Goal: Task Accomplishment & Management: Use online tool/utility

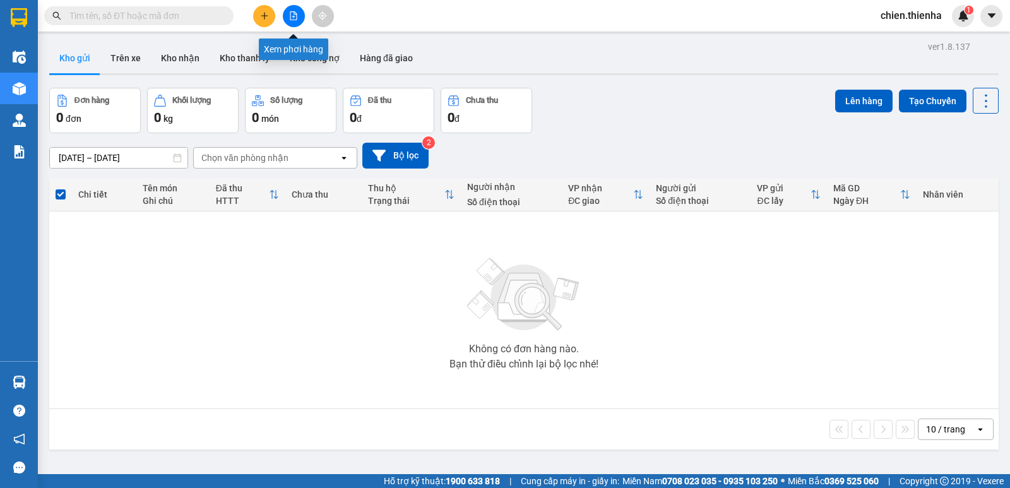
click at [292, 11] on icon "file-add" at bounding box center [293, 15] width 7 height 9
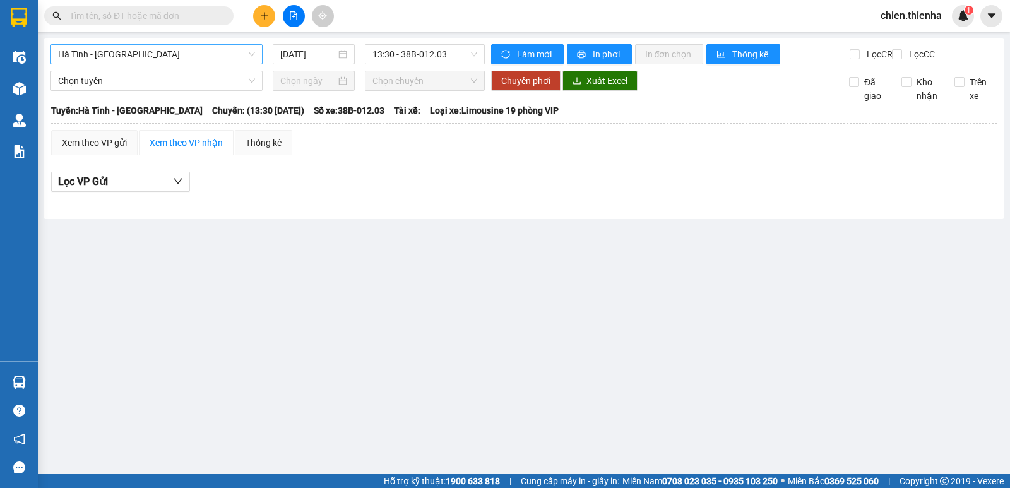
click at [129, 58] on span "Hà Tĩnh - [GEOGRAPHIC_DATA]" at bounding box center [156, 54] width 197 height 19
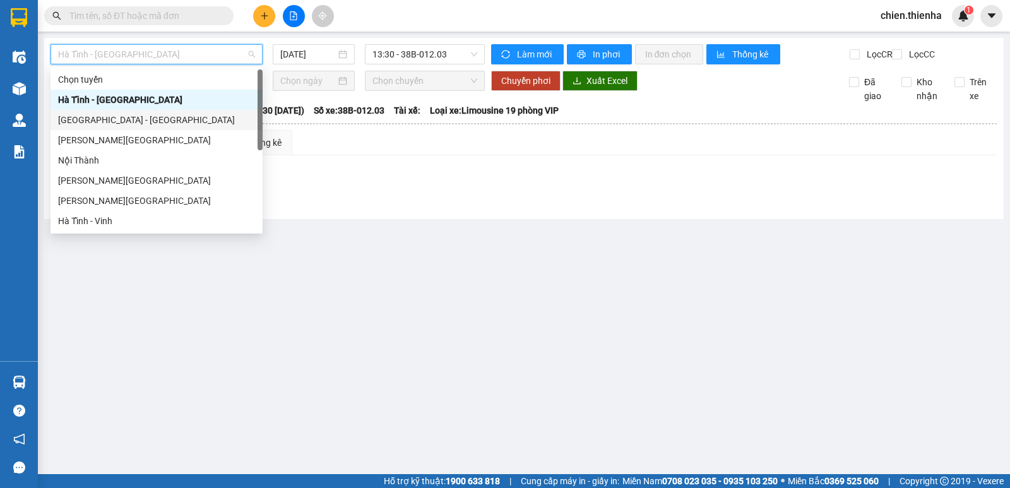
click at [97, 121] on div "[GEOGRAPHIC_DATA] - [GEOGRAPHIC_DATA]" at bounding box center [156, 120] width 197 height 14
type input "[DATE]"
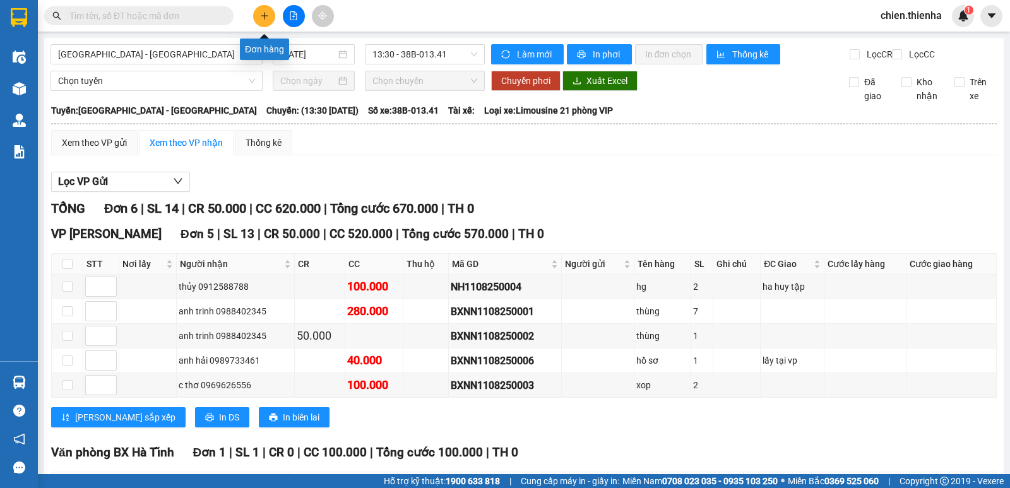
click at [266, 15] on icon "plus" at bounding box center [264, 15] width 9 height 9
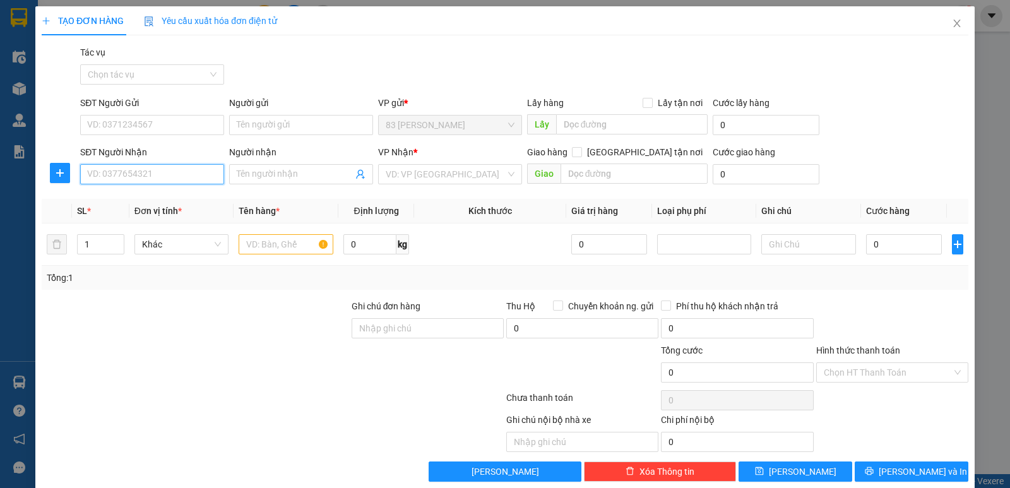
click at [105, 177] on input "SĐT Người Nhận" at bounding box center [152, 174] width 144 height 20
click at [139, 198] on div "0967998908 - THU HUYEN" at bounding box center [151, 200] width 128 height 14
type input "0967998908"
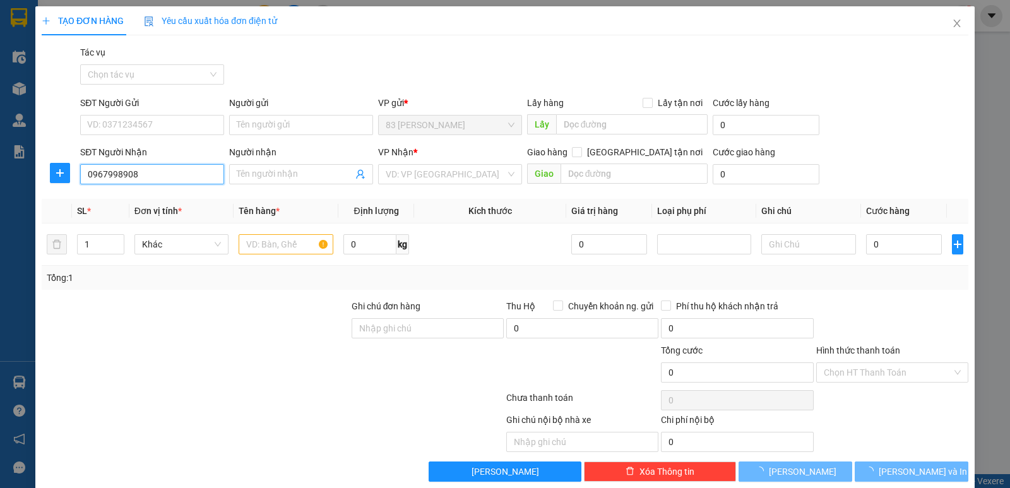
type input "THU HUYEN"
checkbox input "true"
type input "ngõ 379 [PERSON_NAME]"
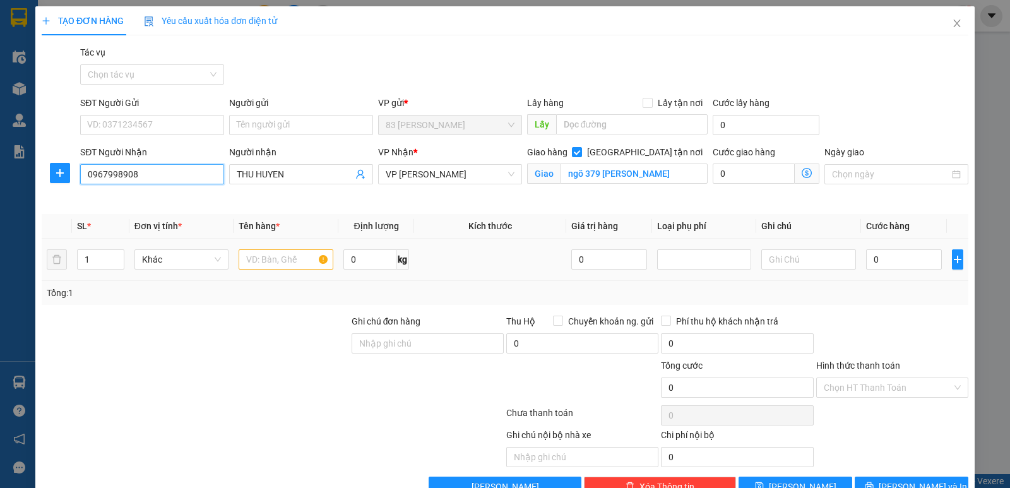
type input "0967998908"
click at [257, 258] on input "text" at bounding box center [286, 259] width 95 height 20
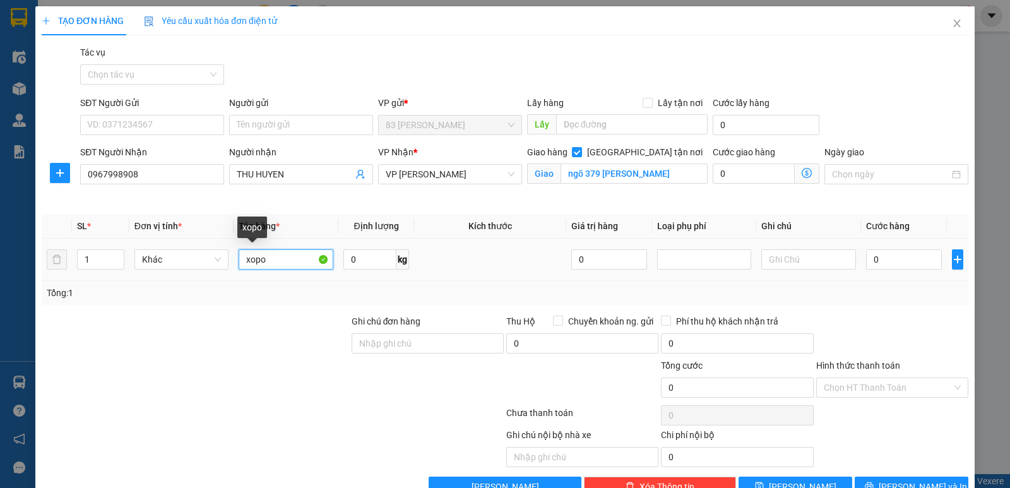
click at [276, 256] on input "xopo" at bounding box center [286, 259] width 95 height 20
type input "xop"
click at [880, 263] on input "0" at bounding box center [904, 259] width 76 height 20
type input "5"
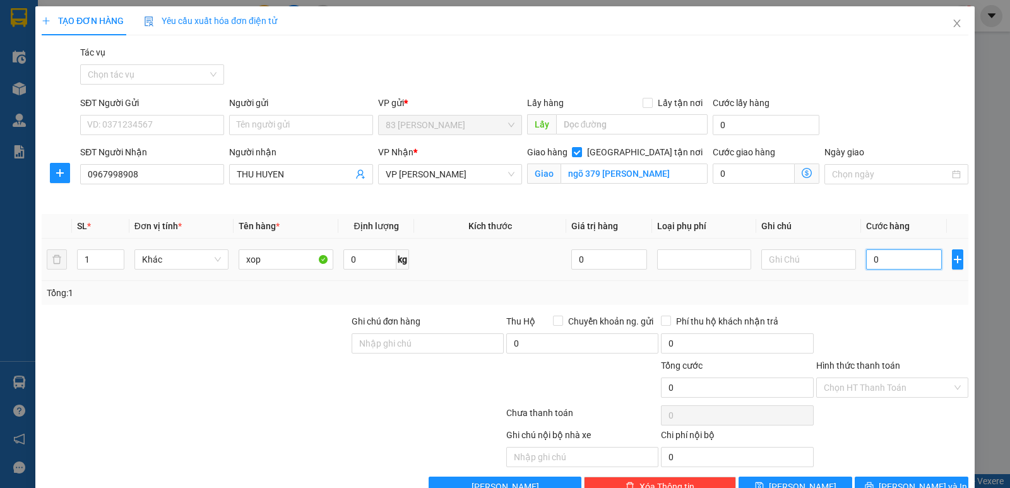
type input "5"
type input "50"
type input "500"
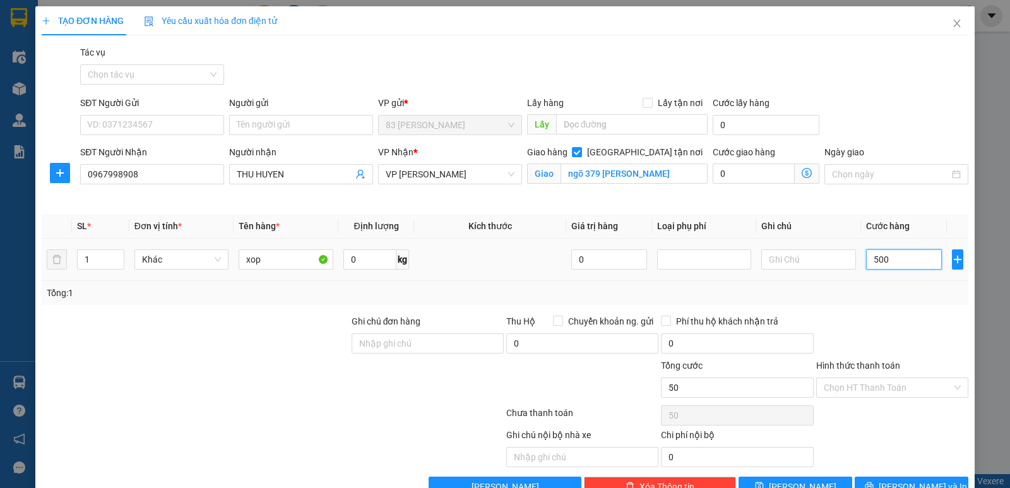
type input "500"
type input "5.000"
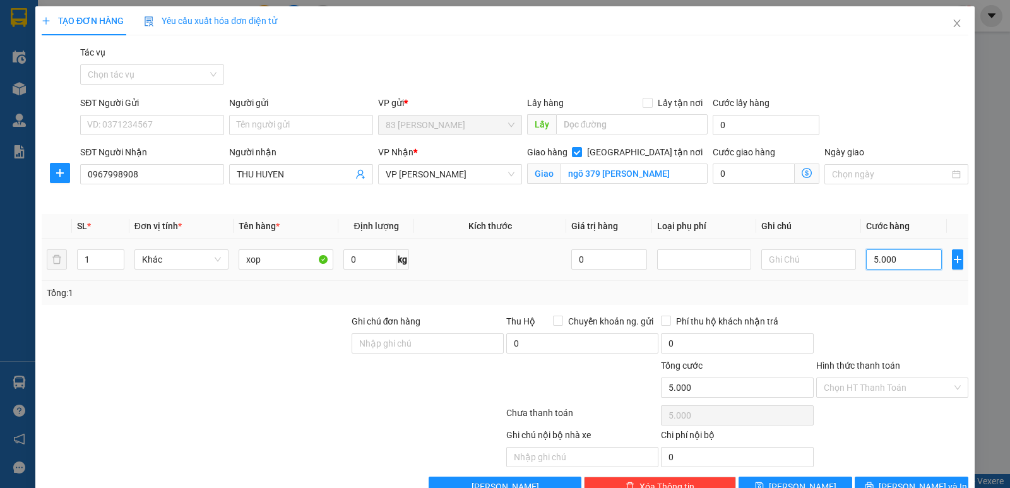
type input "50.000"
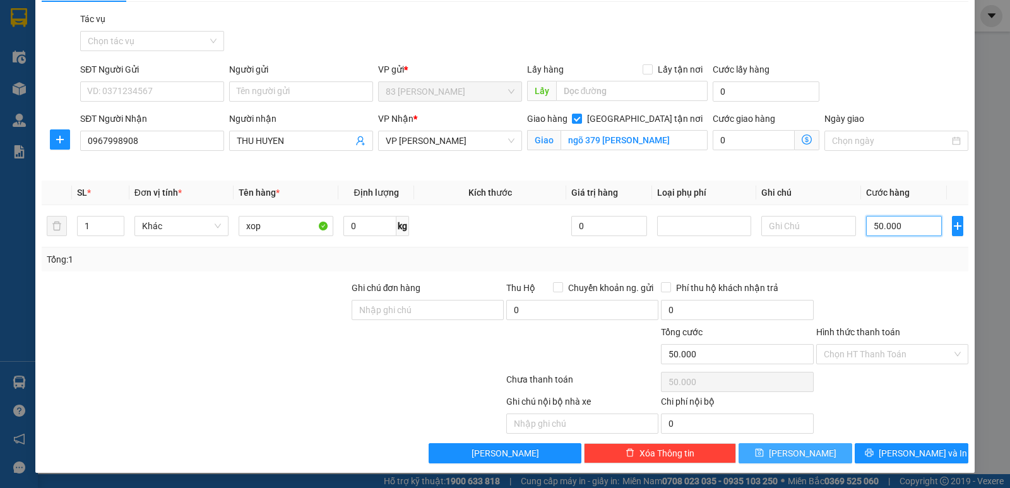
type input "50.000"
click at [807, 449] on button "[PERSON_NAME]" at bounding box center [796, 453] width 114 height 20
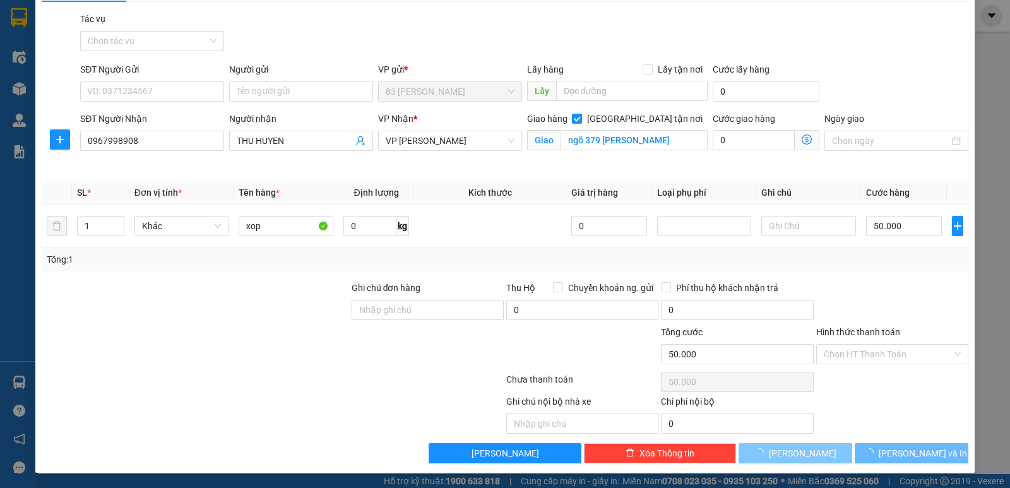
checkbox input "false"
type input "0"
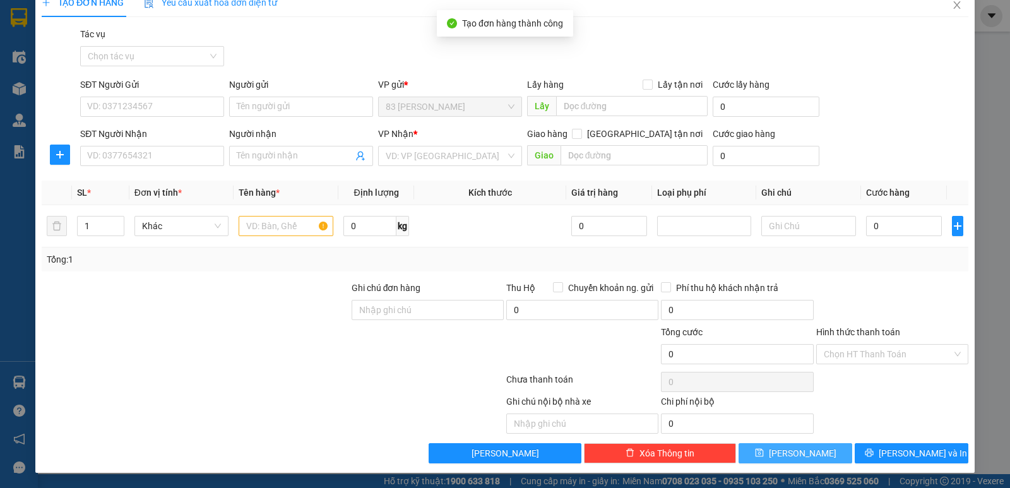
scroll to position [18, 0]
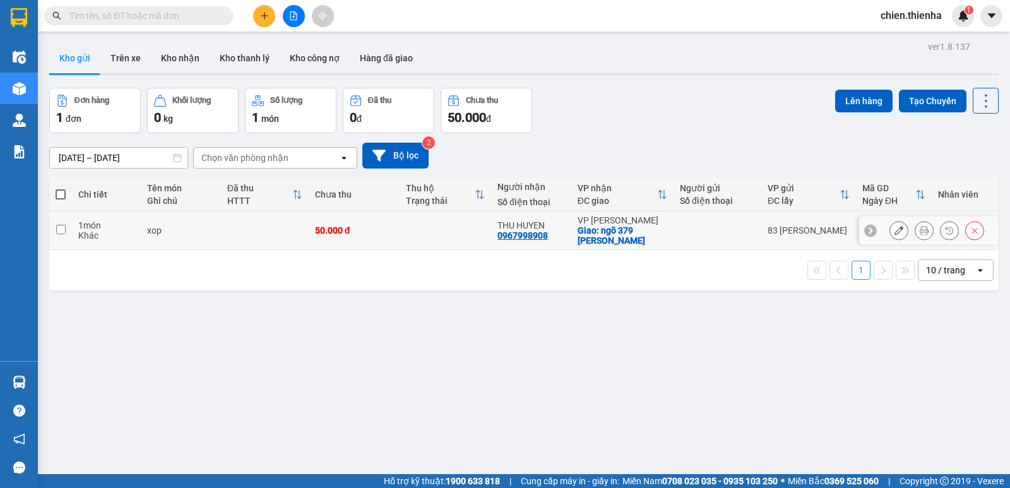
click at [55, 230] on td at bounding box center [60, 230] width 23 height 39
checkbox input "true"
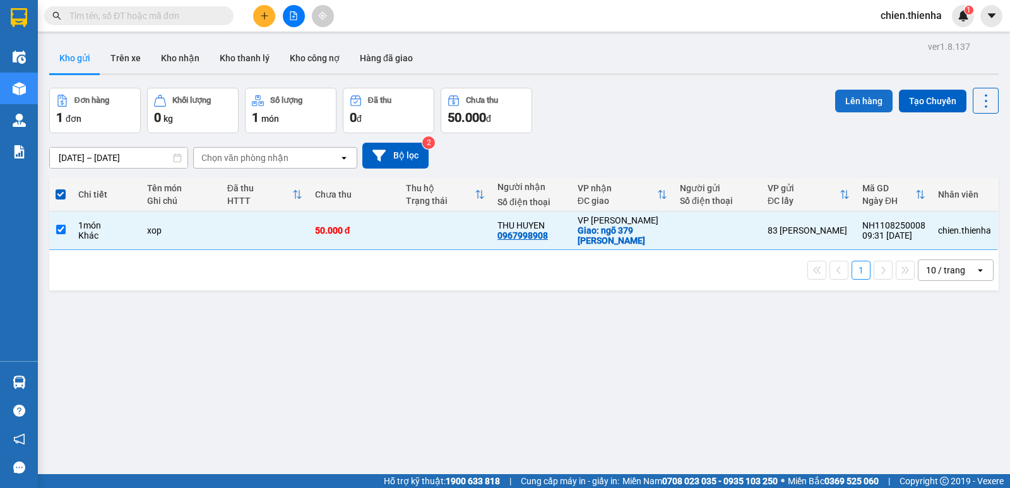
click at [863, 108] on button "Lên hàng" at bounding box center [863, 101] width 57 height 23
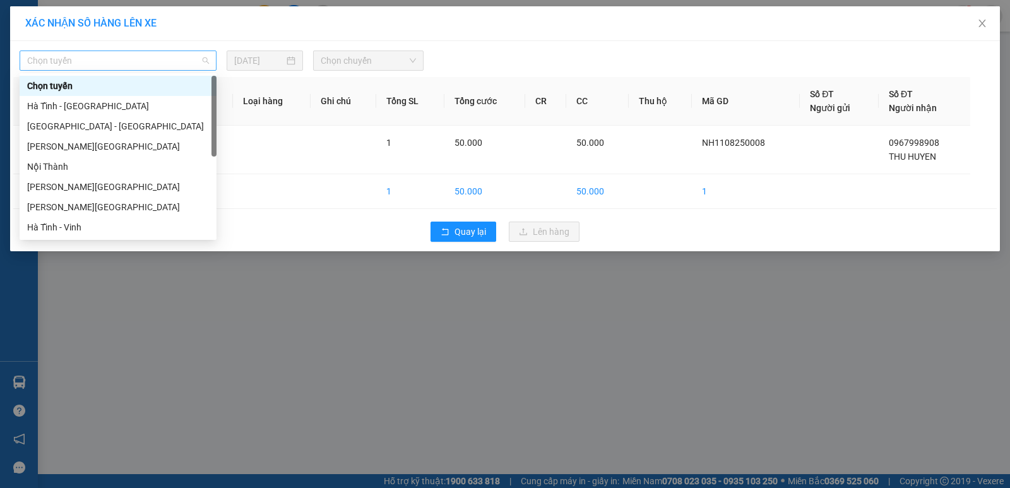
click at [89, 65] on span "Chọn tuyến" at bounding box center [118, 60] width 182 height 19
click at [68, 128] on div "[GEOGRAPHIC_DATA] - [GEOGRAPHIC_DATA]" at bounding box center [118, 126] width 182 height 14
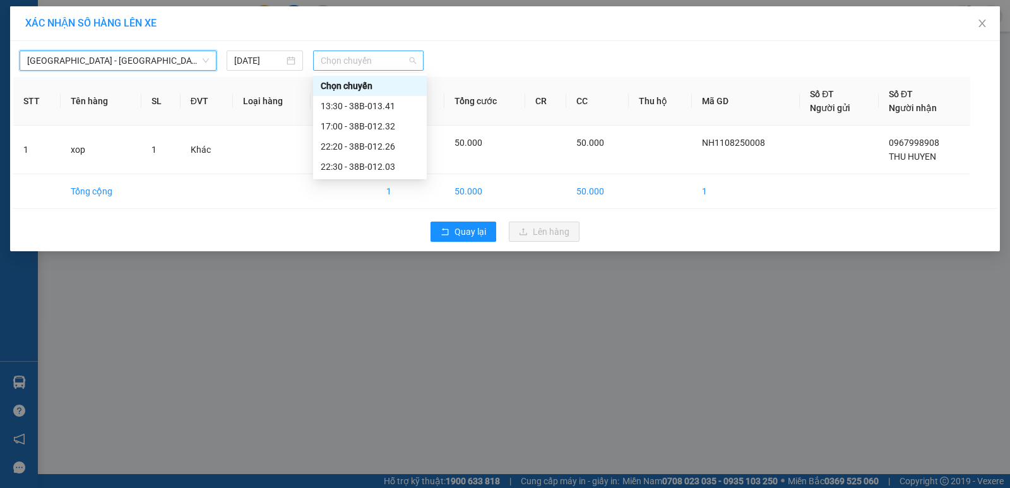
click at [355, 61] on span "Chọn chuyến" at bounding box center [368, 60] width 95 height 19
click at [356, 124] on div "17:00 - 38B-012.32" at bounding box center [370, 126] width 98 height 14
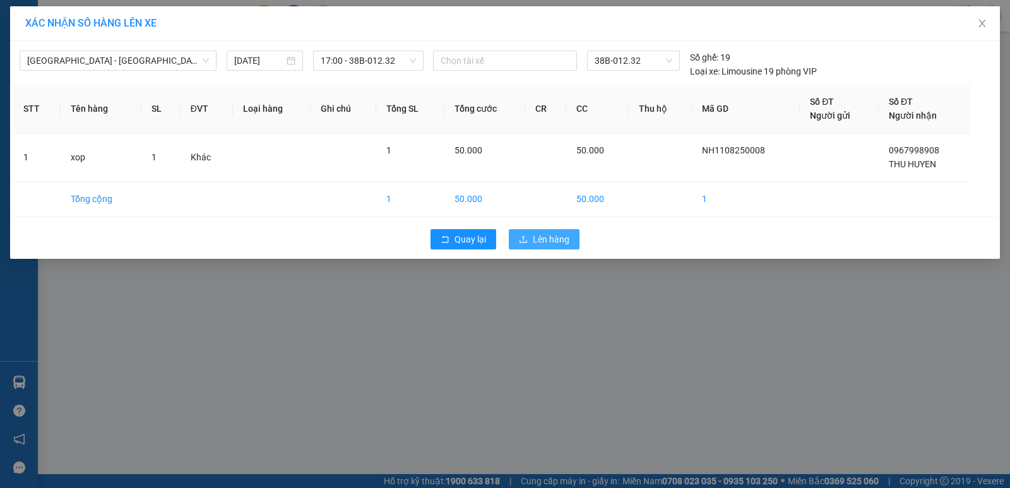
click at [543, 237] on span "Lên hàng" at bounding box center [551, 239] width 37 height 14
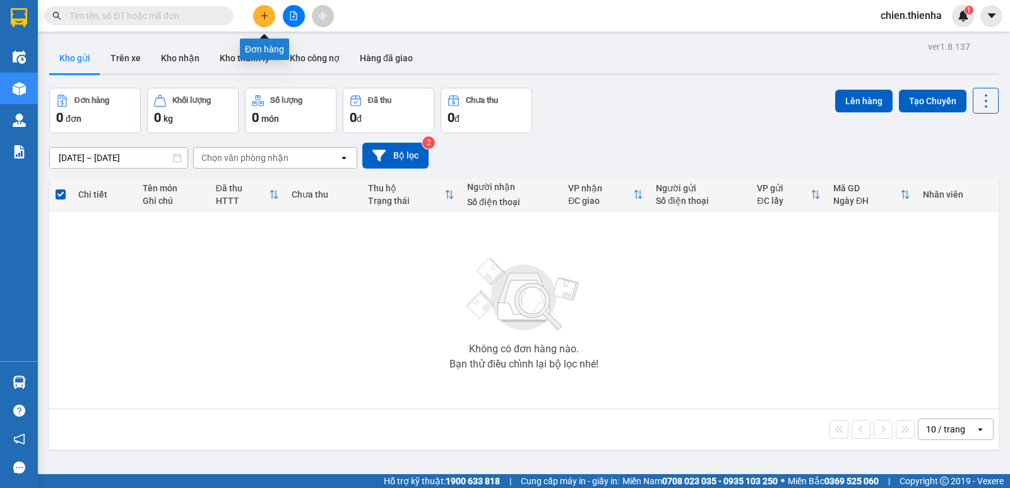
click at [265, 19] on icon "plus" at bounding box center [264, 15] width 1 height 7
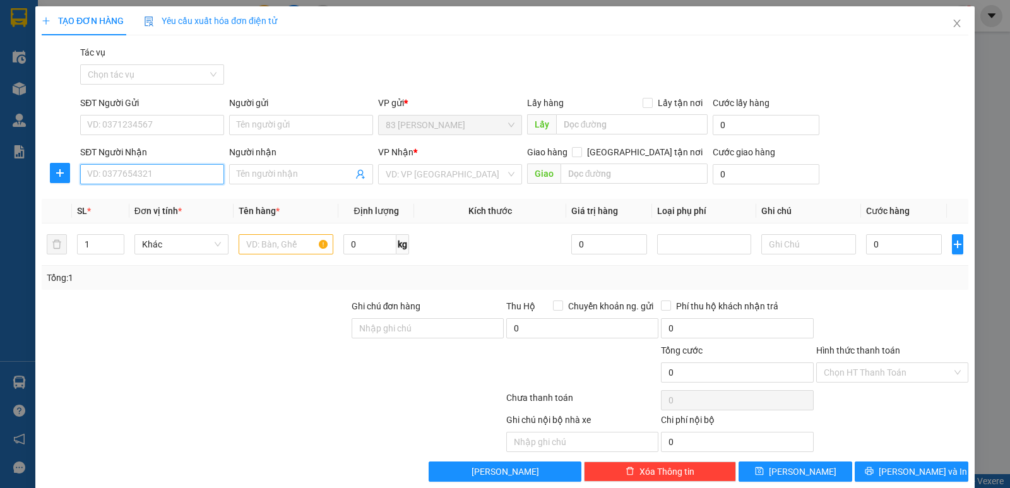
click at [160, 173] on input "SĐT Người Nhận" at bounding box center [152, 174] width 144 height 20
type input "0"
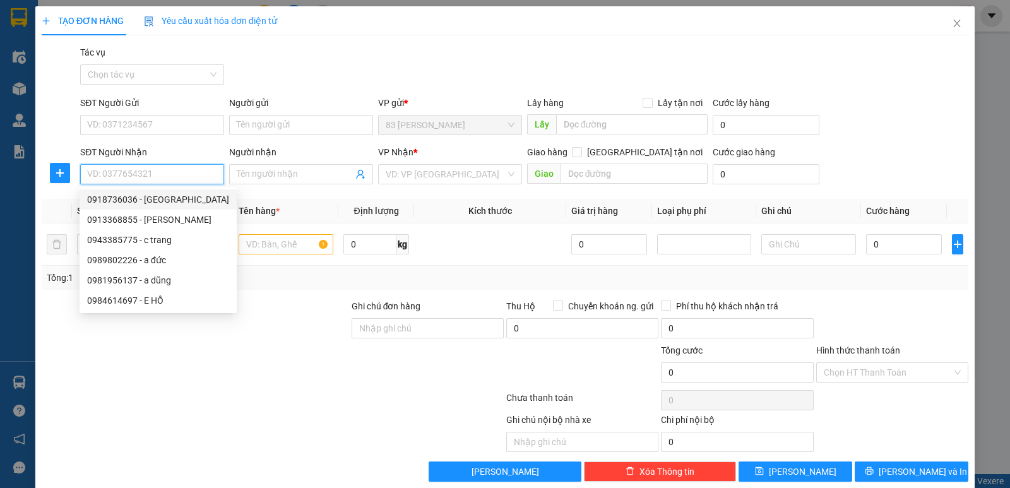
click at [138, 174] on input "SĐT Người Nhận" at bounding box center [152, 174] width 144 height 20
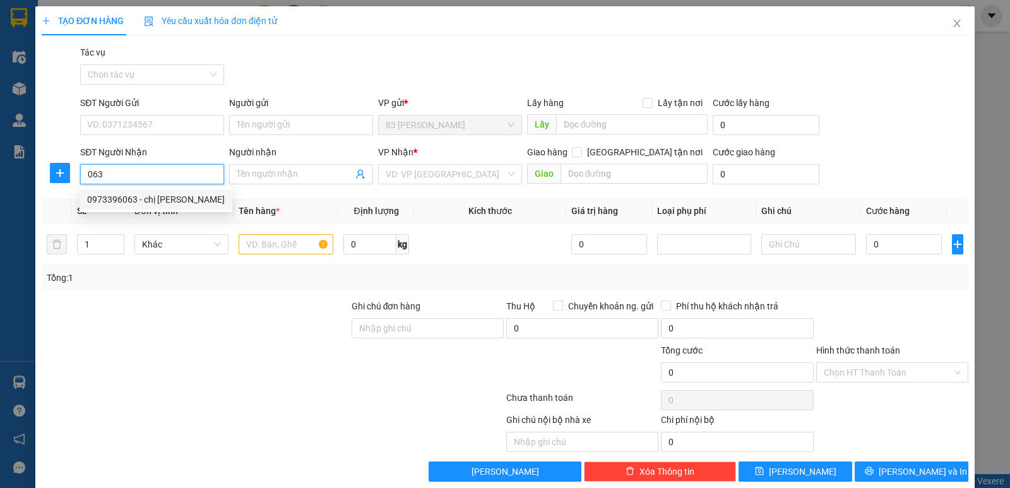
click at [131, 198] on div "0973396063 - chị [PERSON_NAME]" at bounding box center [156, 200] width 138 height 14
type input "0973396063"
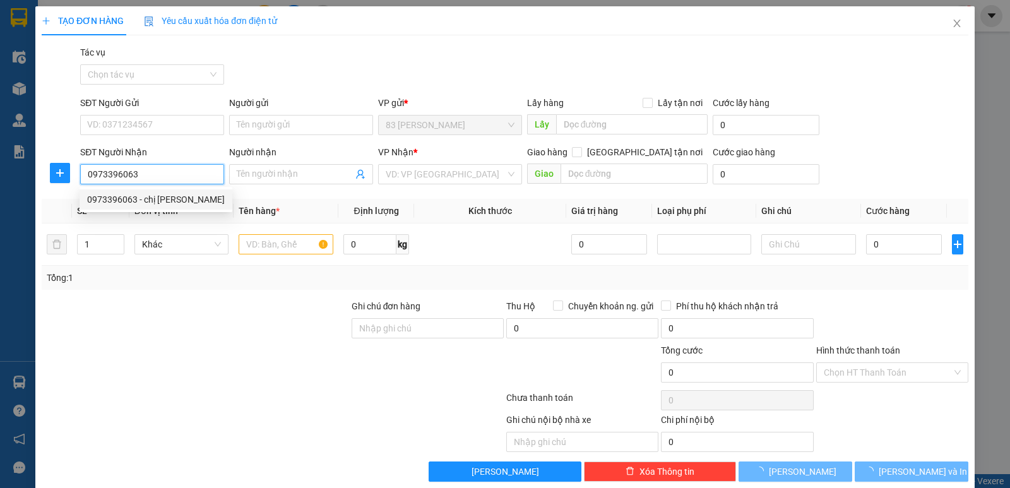
type input "chị [PERSON_NAME]"
checkbox input "true"
type input "36 [PERSON_NAME] tp [GEOGRAPHIC_DATA]"
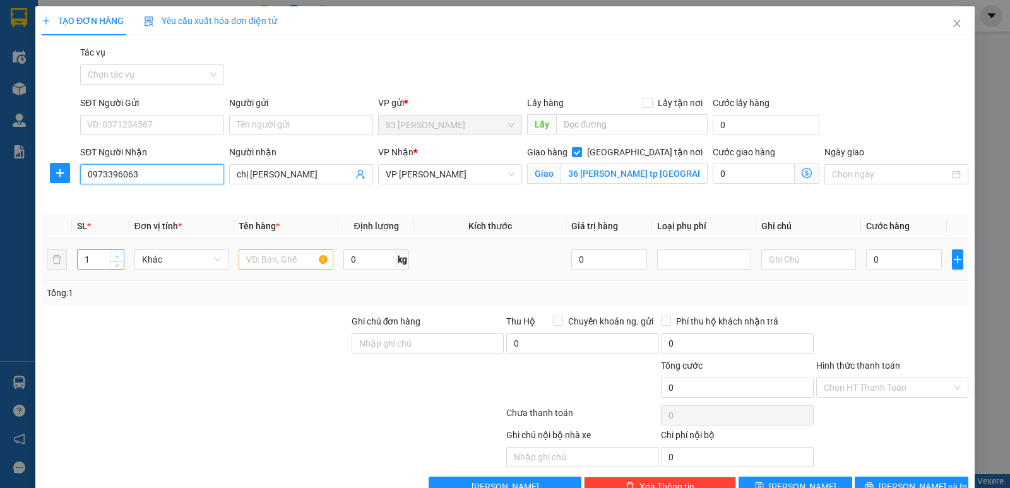
type input "0973396063"
click at [115, 255] on icon "up" at bounding box center [117, 256] width 4 height 4
type input "3"
click at [115, 255] on icon "up" at bounding box center [117, 256] width 4 height 4
click at [888, 262] on input "0" at bounding box center [904, 259] width 76 height 20
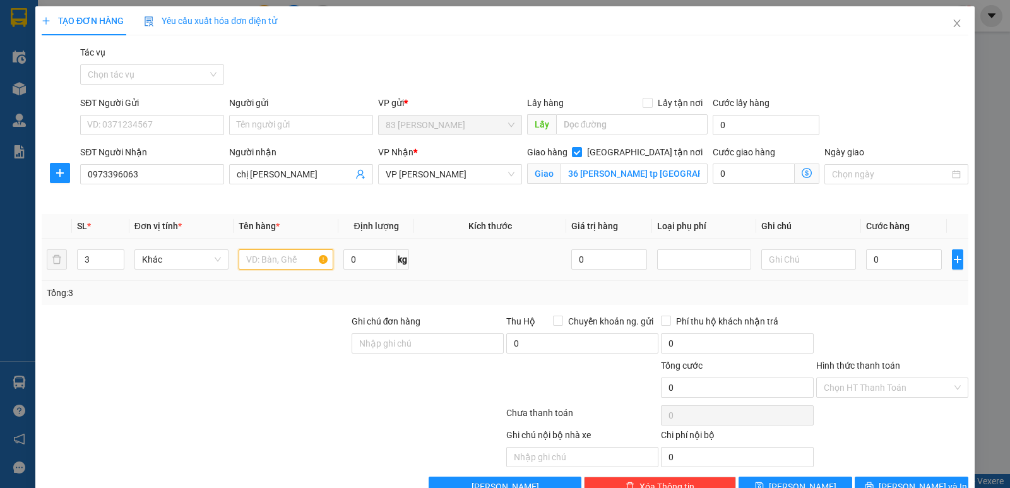
click at [275, 262] on input "text" at bounding box center [286, 259] width 95 height 20
type input "boc den"
click at [878, 262] on input "0" at bounding box center [904, 259] width 76 height 20
type input "1"
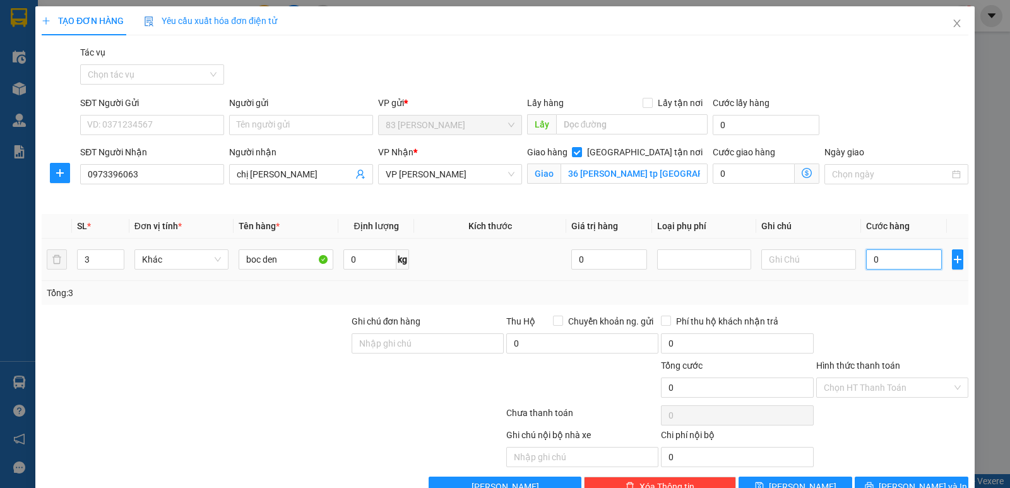
type input "1"
type input "15"
type input "150"
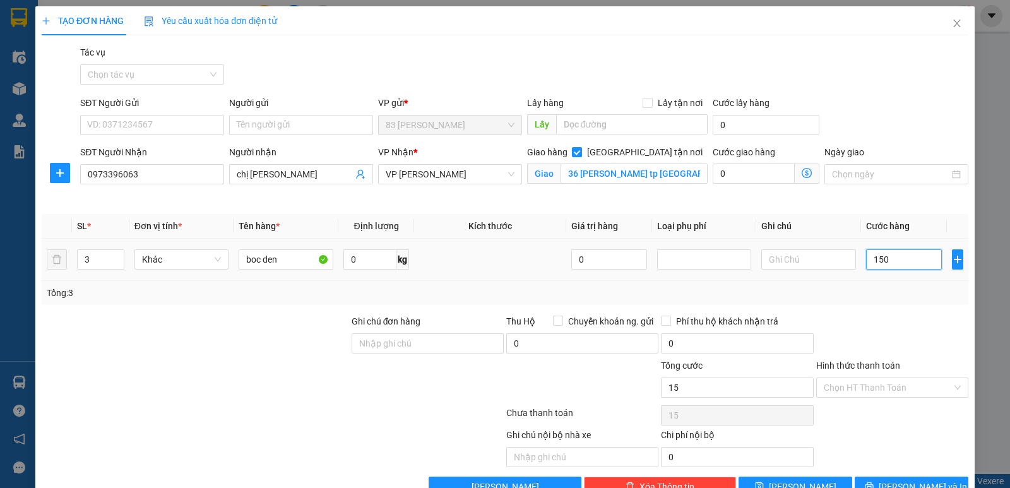
type input "150"
type input "1.500"
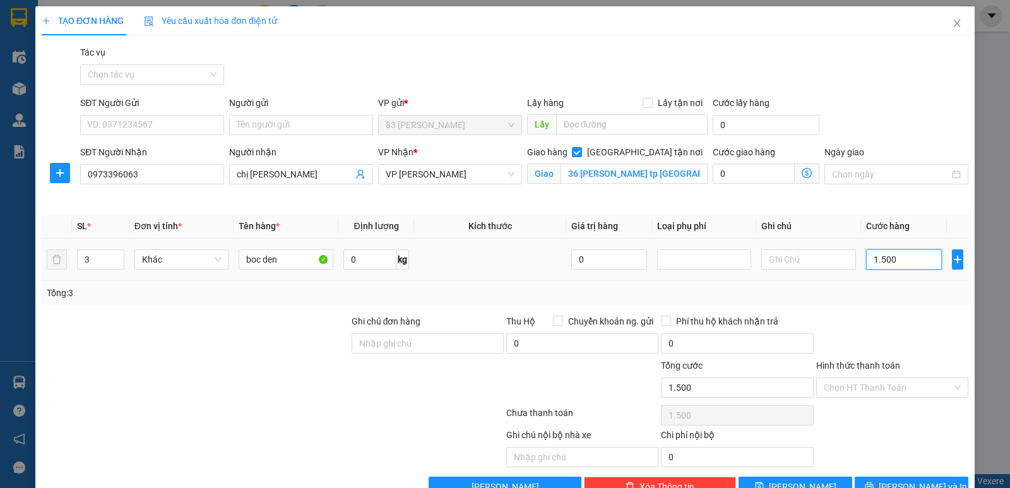
type input "15.000"
type input "150.000"
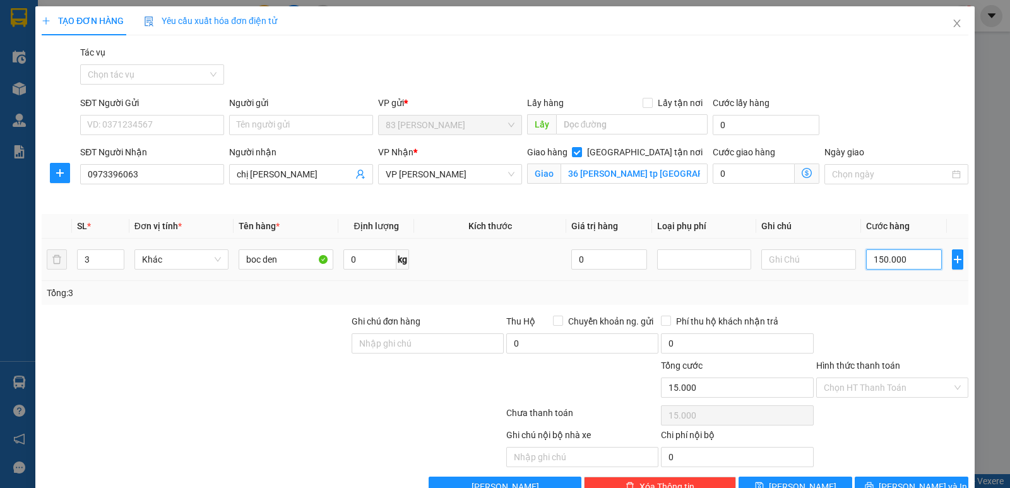
type input "150.000"
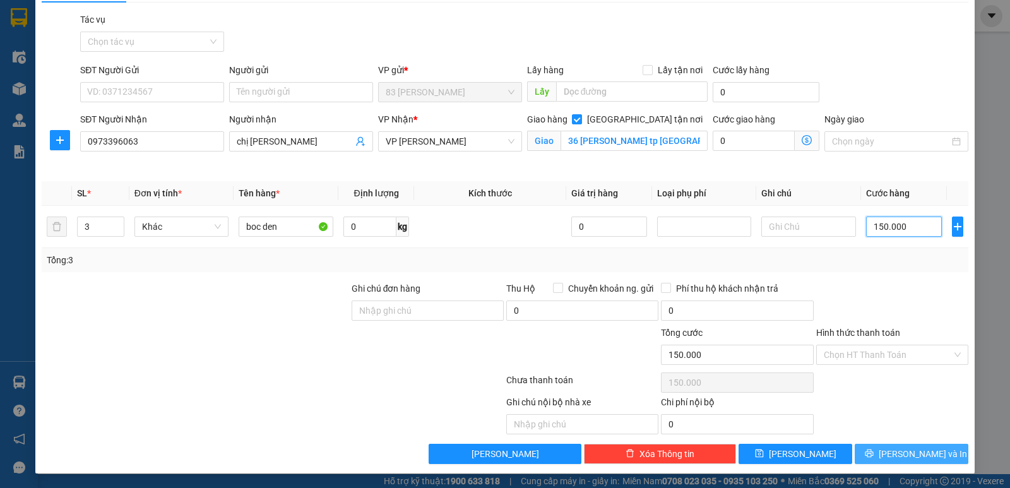
scroll to position [33, 0]
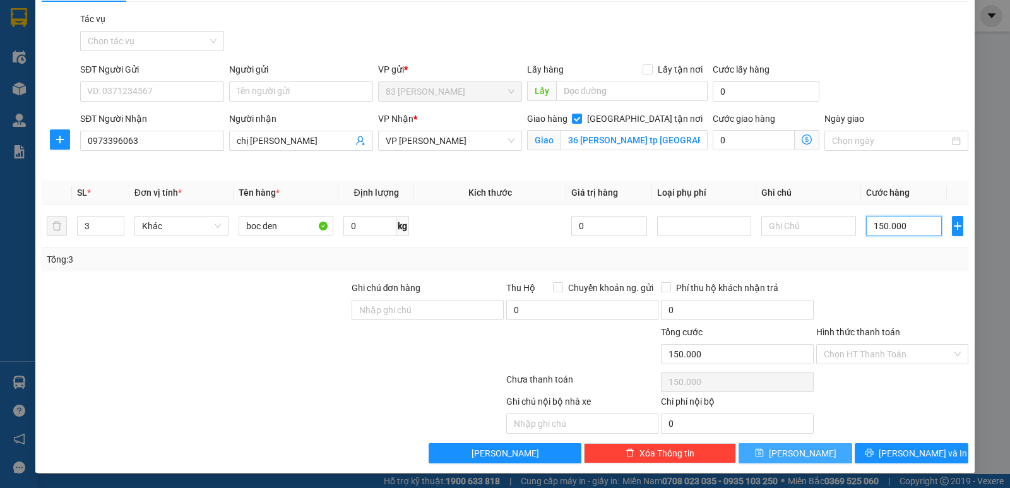
type input "150.000"
click at [808, 452] on button "[PERSON_NAME]" at bounding box center [796, 453] width 114 height 20
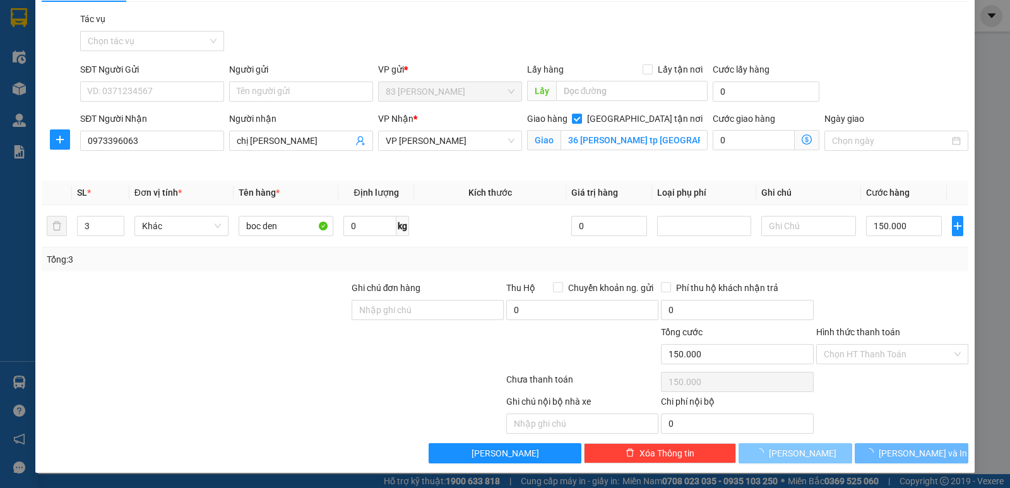
checkbox input "false"
type input "1"
type input "0"
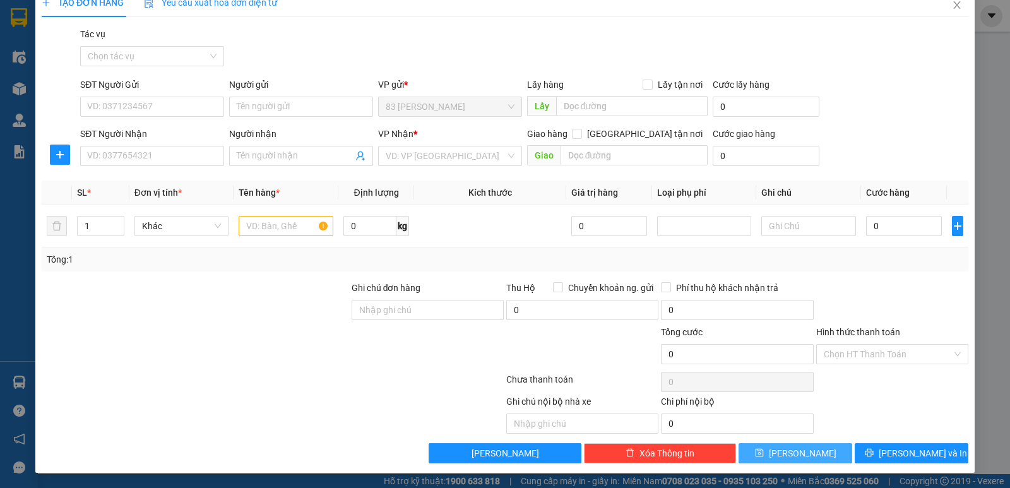
scroll to position [18, 0]
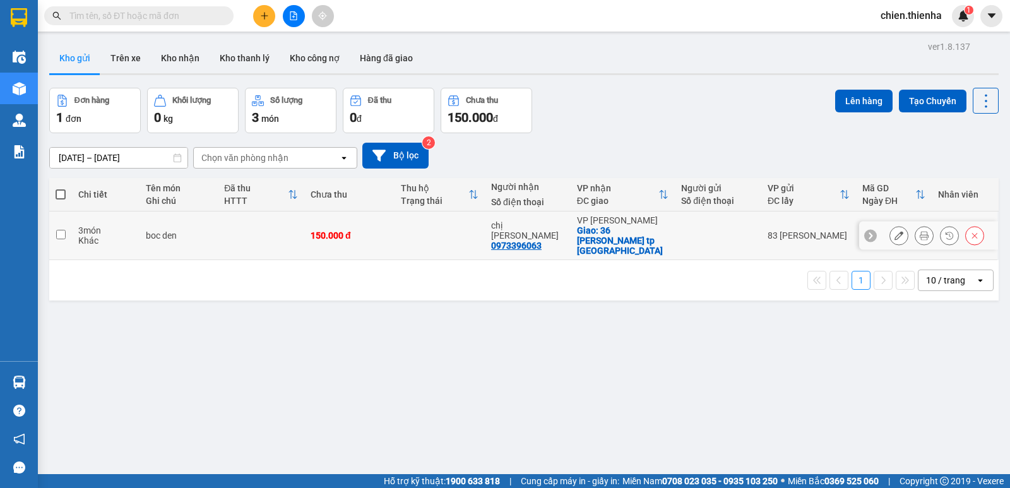
click at [57, 232] on input "checkbox" at bounding box center [60, 234] width 9 height 9
checkbox input "true"
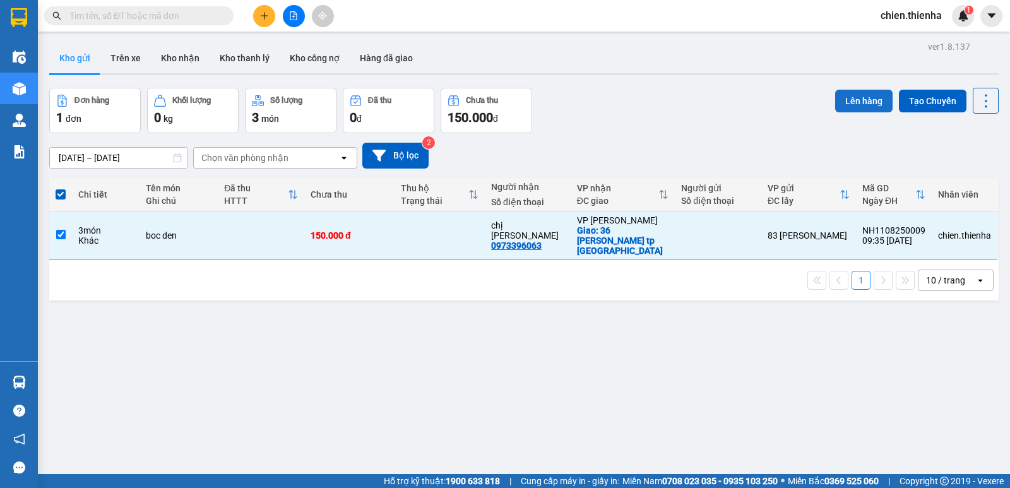
click at [857, 99] on button "Lên hàng" at bounding box center [863, 101] width 57 height 23
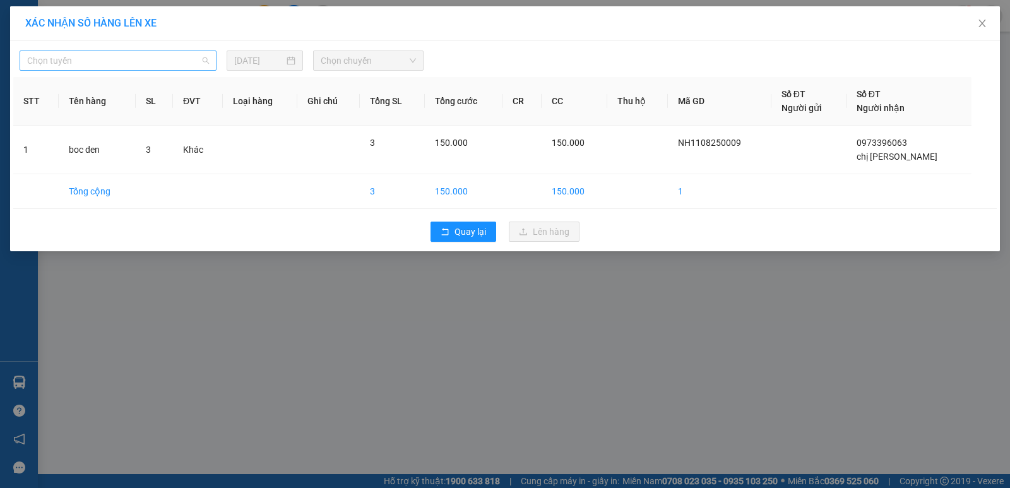
click at [103, 67] on span "Chọn tuyến" at bounding box center [118, 60] width 182 height 19
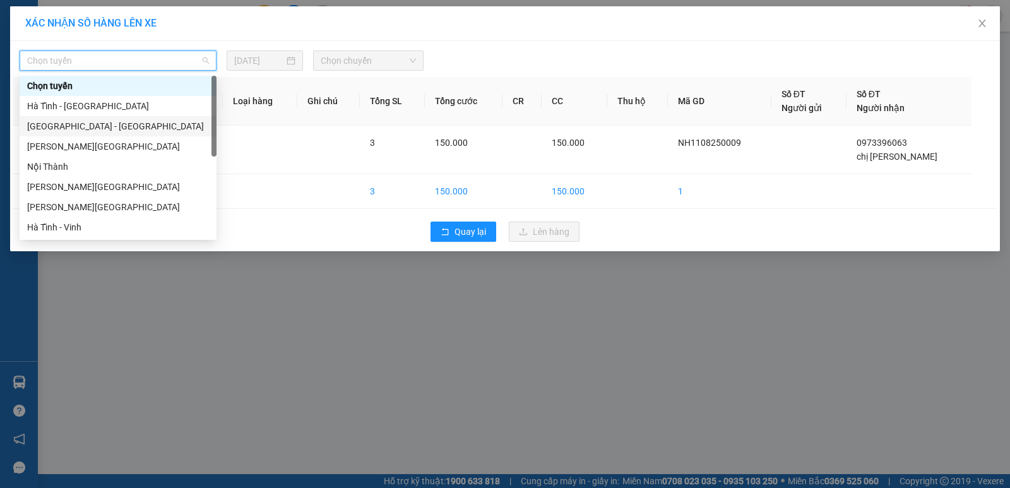
click at [55, 124] on div "[GEOGRAPHIC_DATA] - [GEOGRAPHIC_DATA]" at bounding box center [118, 126] width 182 height 14
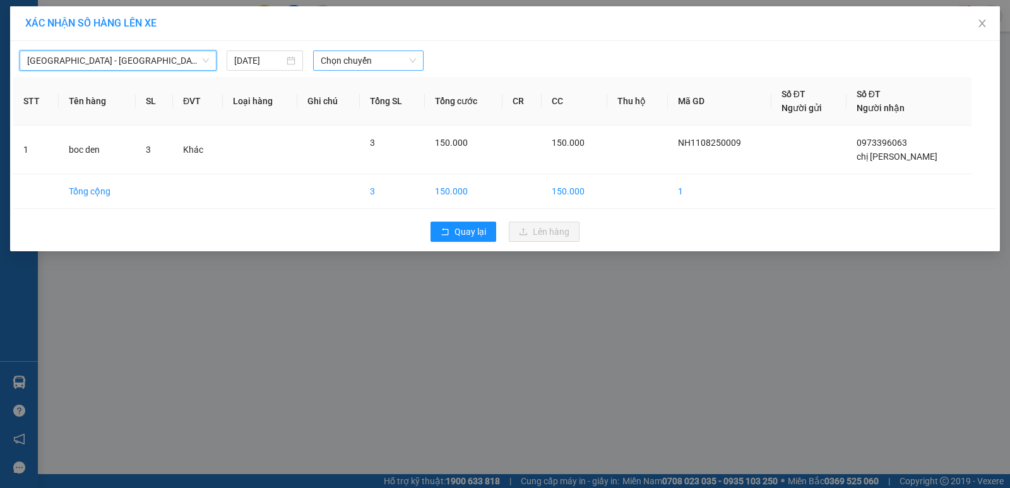
click at [372, 64] on span "Chọn chuyến" at bounding box center [368, 60] width 95 height 19
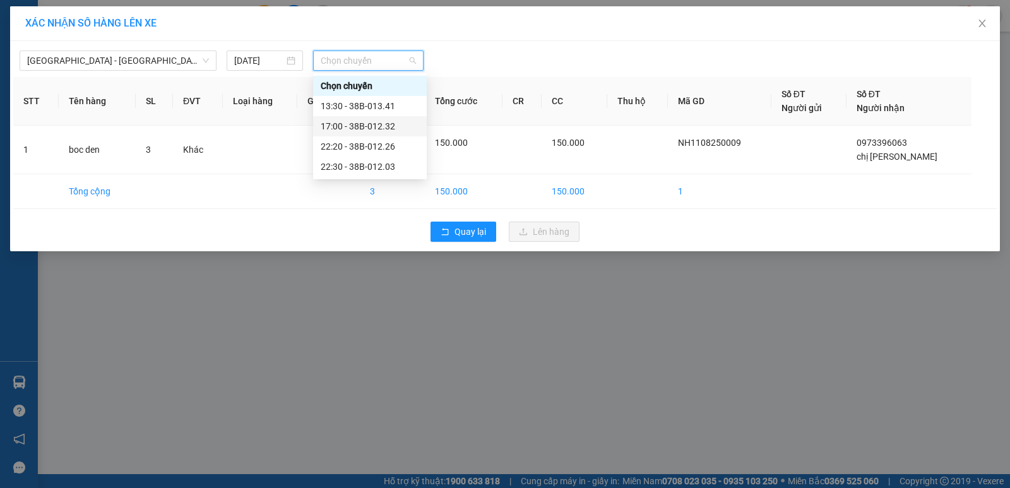
click at [359, 125] on div "17:00 - 38B-012.32" at bounding box center [370, 126] width 98 height 14
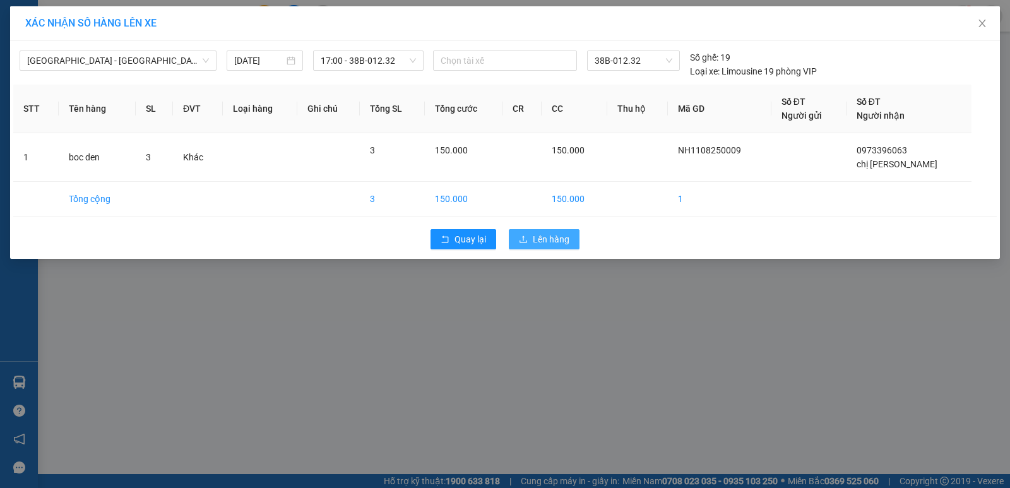
click at [534, 244] on span "Lên hàng" at bounding box center [551, 239] width 37 height 14
